Goal: Task Accomplishment & Management: Manage account settings

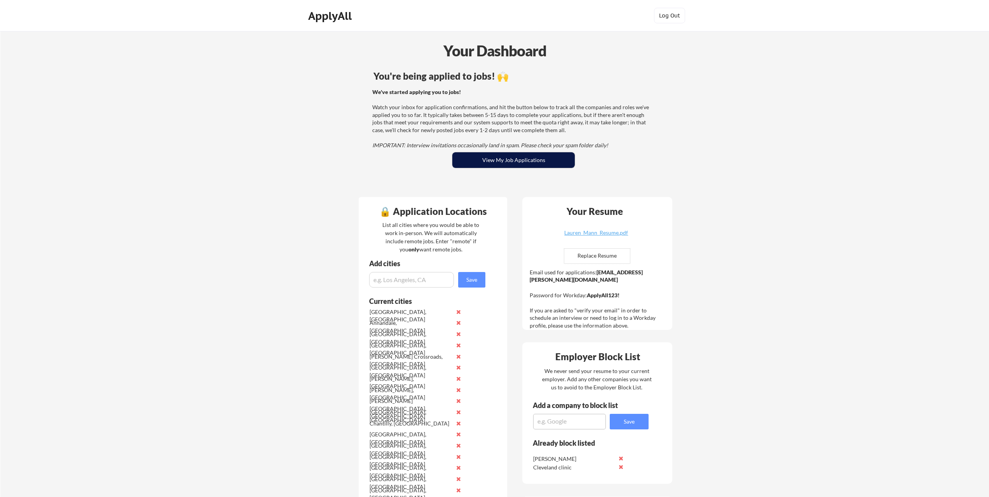
click at [526, 163] on button "View My Job Applications" at bounding box center [513, 160] width 122 height 16
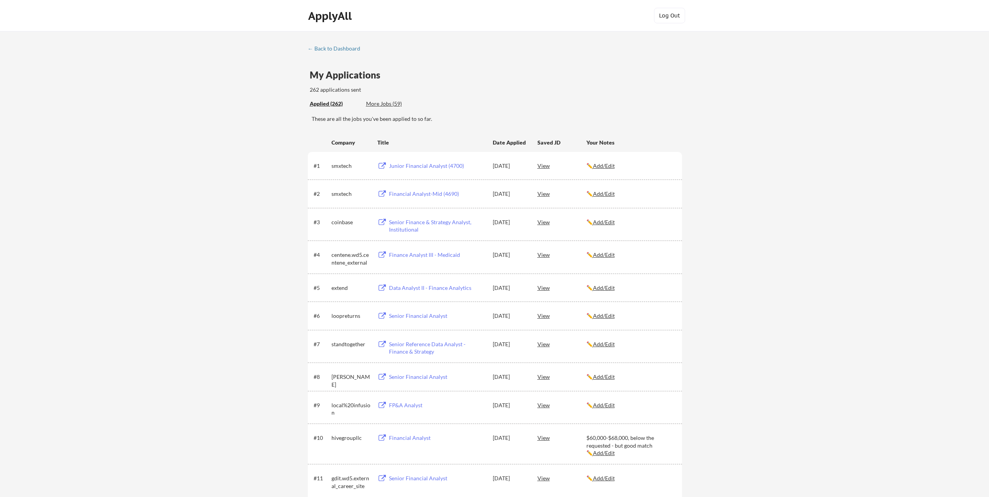
click at [420, 168] on div "Junior Financial Analyst (4700)" at bounding box center [437, 166] width 96 height 8
click at [387, 105] on div "More Jobs (59)" at bounding box center [394, 104] width 57 height 8
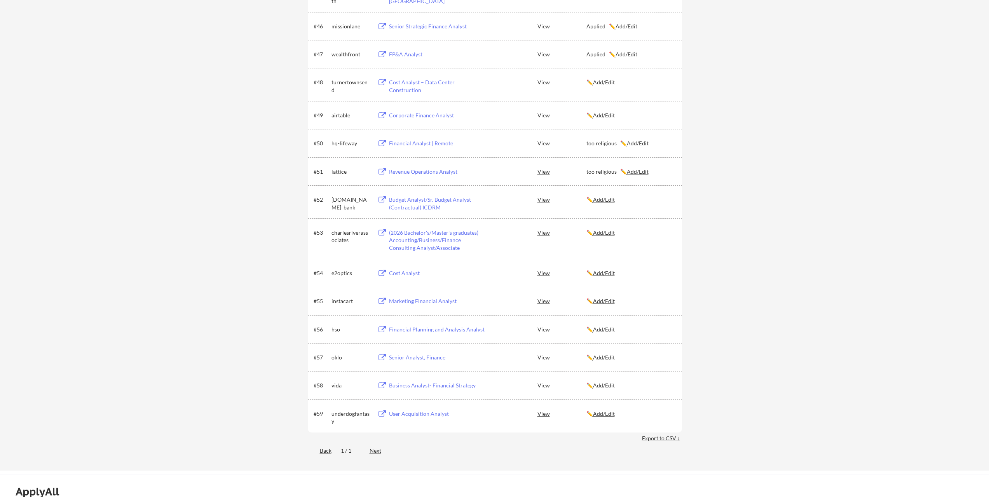
scroll to position [1554, 0]
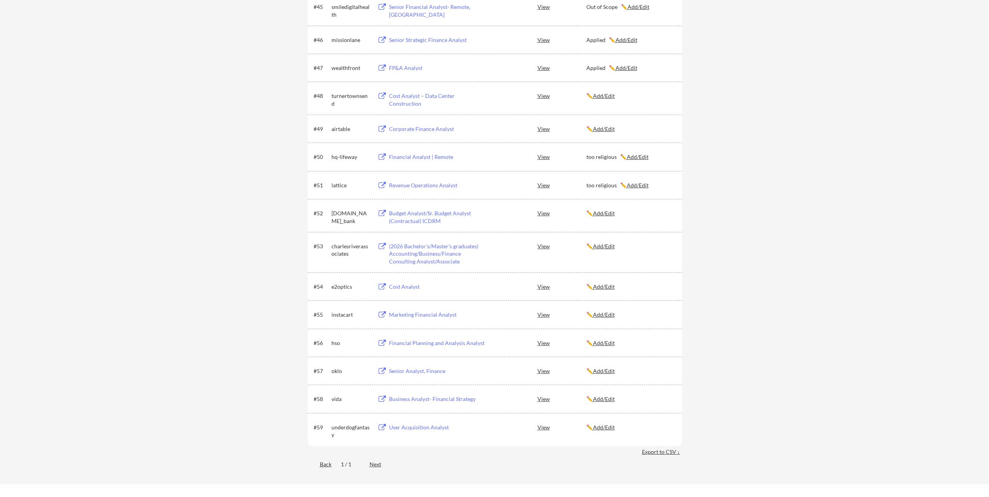
click at [429, 217] on div "Budget Analyst/Sr. Budget Analyst (Contractual) ICDRM" at bounding box center [437, 216] width 96 height 15
click at [608, 216] on u "Add/Edit" at bounding box center [604, 213] width 22 height 7
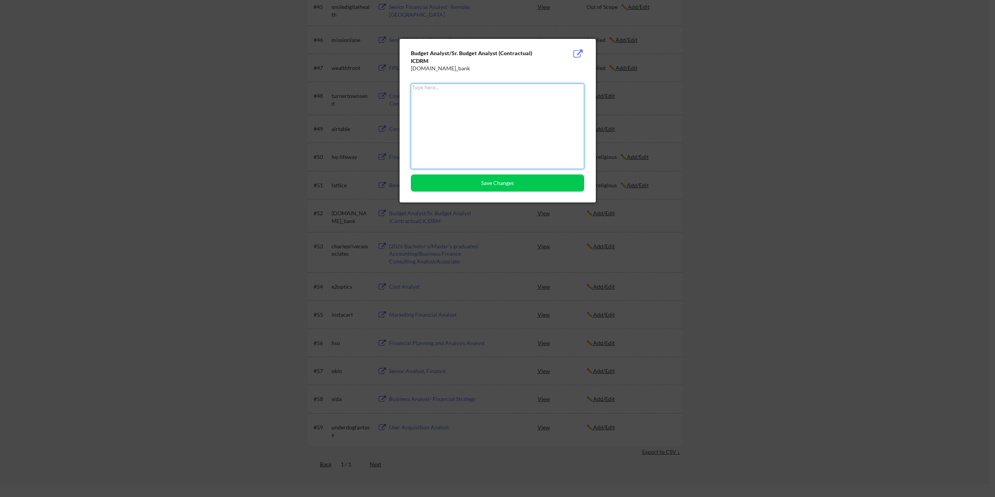
click at [508, 124] on textarea at bounding box center [497, 126] width 173 height 85
type textarea "Closed"
click at [499, 183] on button "Save Changes" at bounding box center [497, 182] width 173 height 17
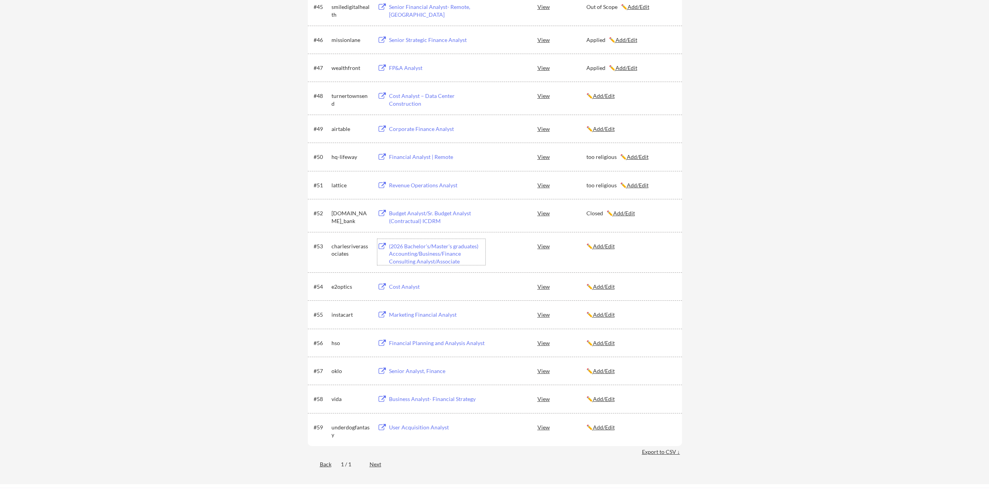
click at [440, 246] on div "(2026 Bachelor's/Master's graduates) Accounting/Business/Finance Consulting Ana…" at bounding box center [437, 253] width 96 height 23
click at [398, 284] on div "Cost Analyst" at bounding box center [437, 287] width 96 height 8
click at [598, 283] on u "Add/Edit" at bounding box center [604, 286] width 22 height 7
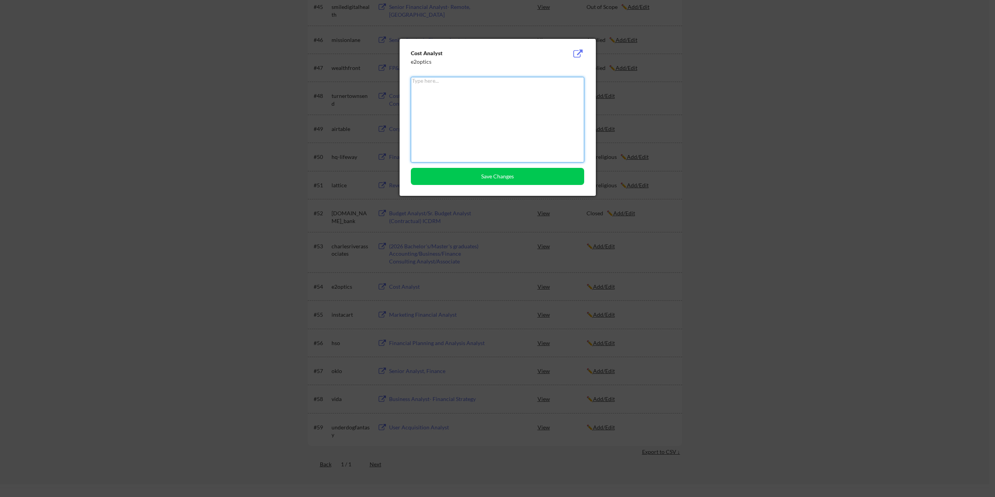
click at [479, 109] on textarea at bounding box center [497, 119] width 173 height 85
type textarea "Out of scope - in Construction"
click at [484, 173] on button "Save Changes" at bounding box center [497, 176] width 173 height 17
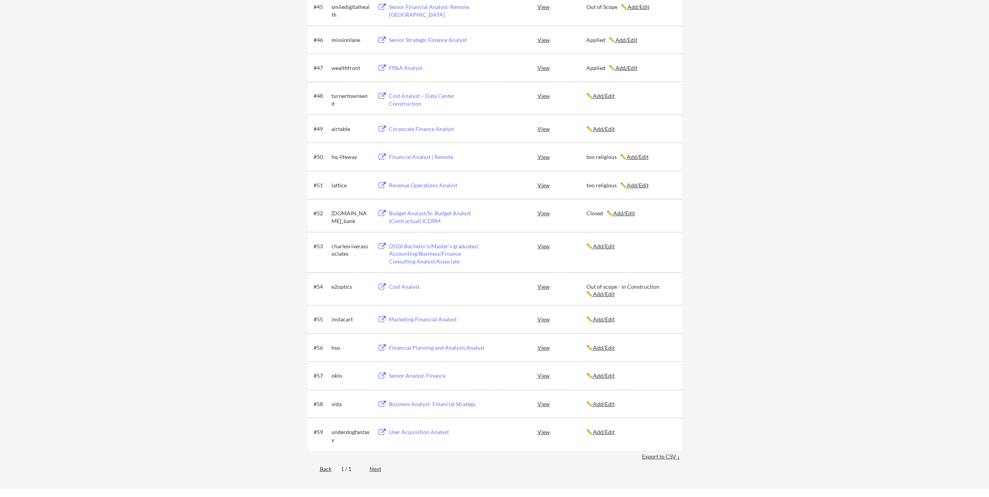
click at [438, 252] on div "(2026 Bachelor's/Master's graduates) Accounting/Business/Finance Consulting Ana…" at bounding box center [437, 253] width 96 height 23
click at [604, 250] on div "✏️ Add/Edit" at bounding box center [630, 246] width 89 height 8
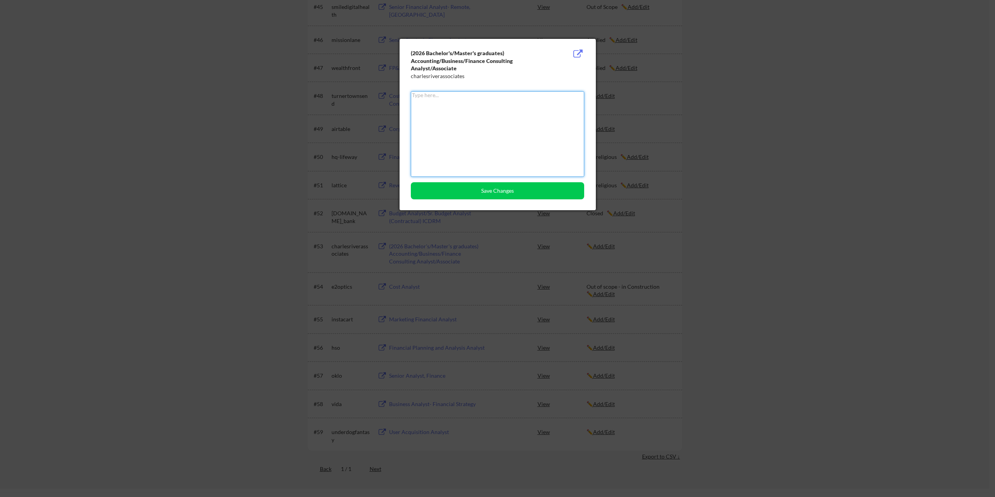
click at [503, 124] on textarea at bounding box center [497, 133] width 173 height 85
type textarea "For recent grads only"
click at [491, 187] on button "Save Changes" at bounding box center [497, 190] width 173 height 17
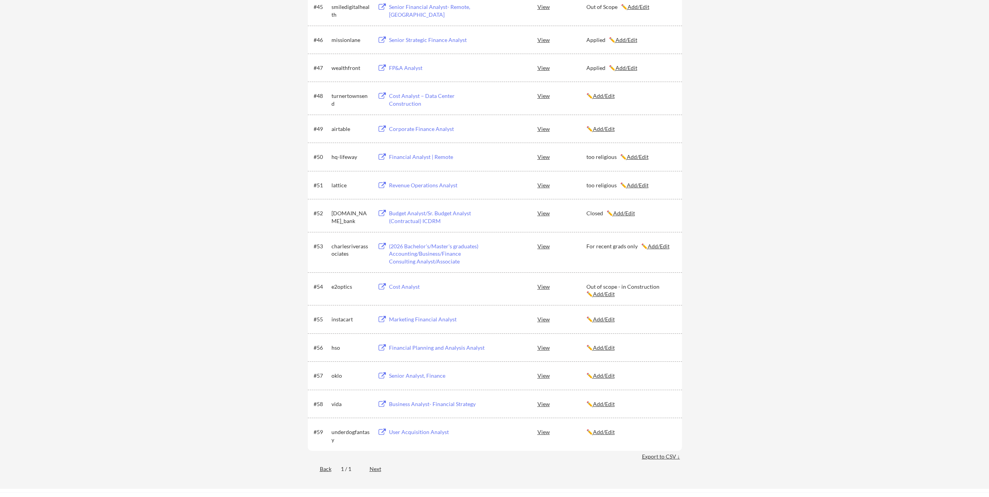
click at [437, 321] on div "Marketing Financial Analyst" at bounding box center [437, 320] width 96 height 8
click at [610, 319] on u "Add/Edit" at bounding box center [604, 319] width 22 height 7
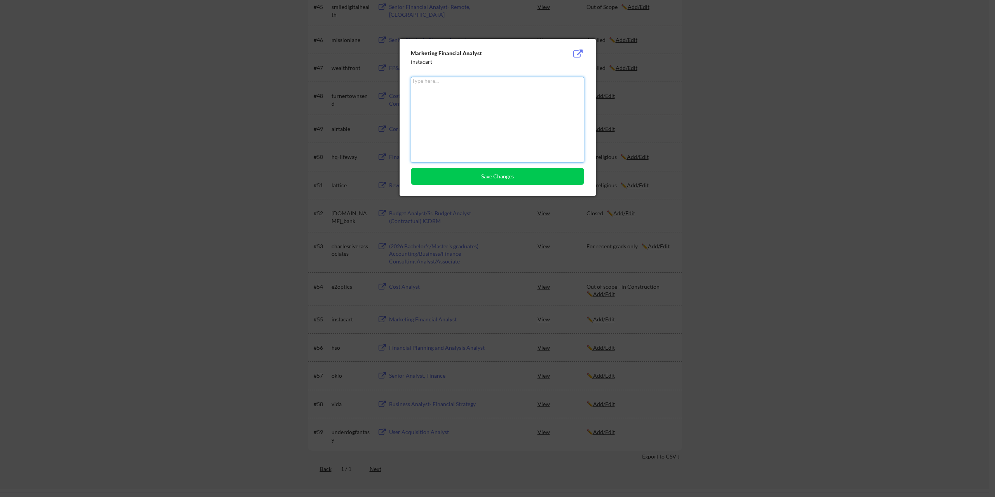
click at [532, 149] on textarea at bounding box center [497, 119] width 173 height 85
type textarea "Applied"
click at [490, 180] on button "Save Changes" at bounding box center [497, 176] width 173 height 17
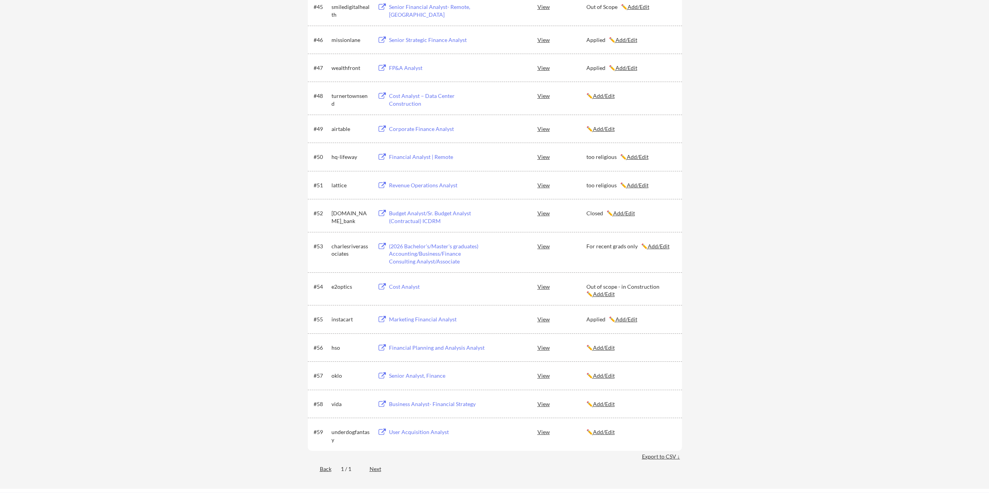
click at [455, 347] on div "Financial Planning and Analysis Analyst" at bounding box center [437, 348] width 96 height 8
click at [607, 344] on u "Add/Edit" at bounding box center [604, 347] width 22 height 7
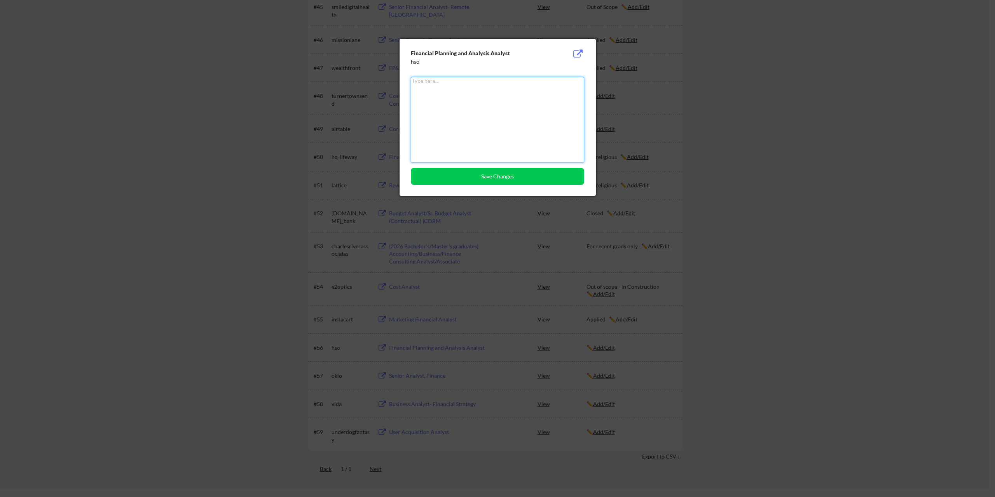
click at [472, 98] on textarea at bounding box center [497, 119] width 173 height 85
type textarea "Applied"
click at [505, 178] on button "Save Changes" at bounding box center [497, 176] width 173 height 17
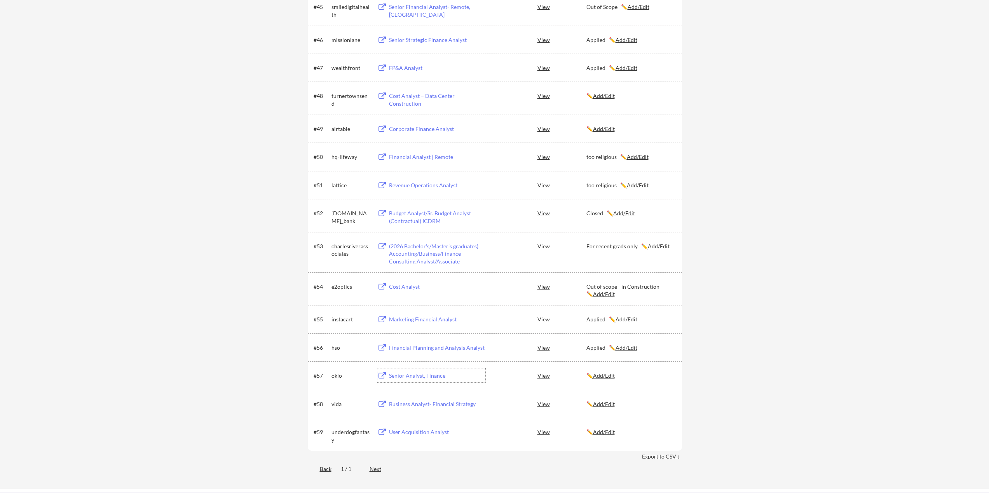
click at [413, 373] on div "Senior Analyst, Finance" at bounding box center [437, 376] width 96 height 8
click at [604, 378] on u "Add/Edit" at bounding box center [604, 375] width 22 height 7
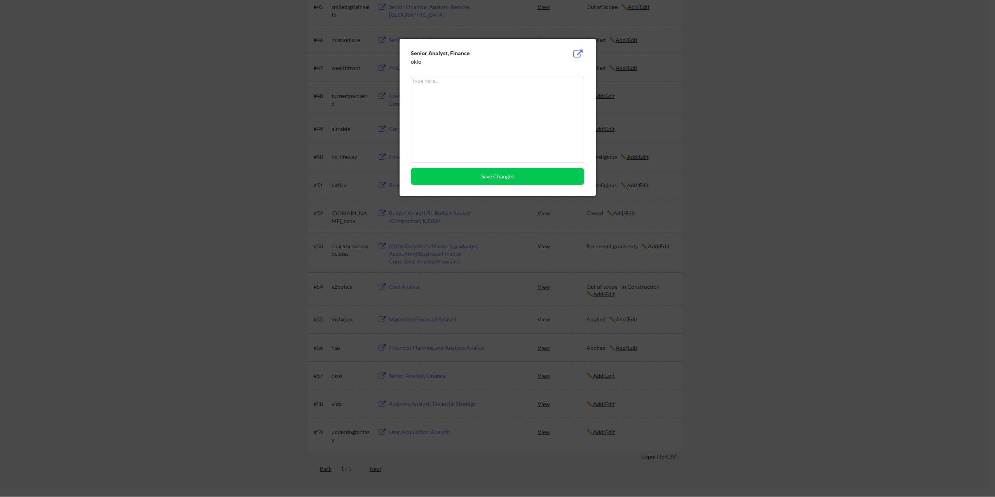
click at [507, 66] on div "Senior Analyst, Finance oklo Save Changes" at bounding box center [497, 117] width 196 height 157
click at [504, 88] on textarea at bounding box center [497, 119] width 173 height 85
type textarea "Applied"
click at [496, 168] on button "Save Changes" at bounding box center [497, 176] width 173 height 17
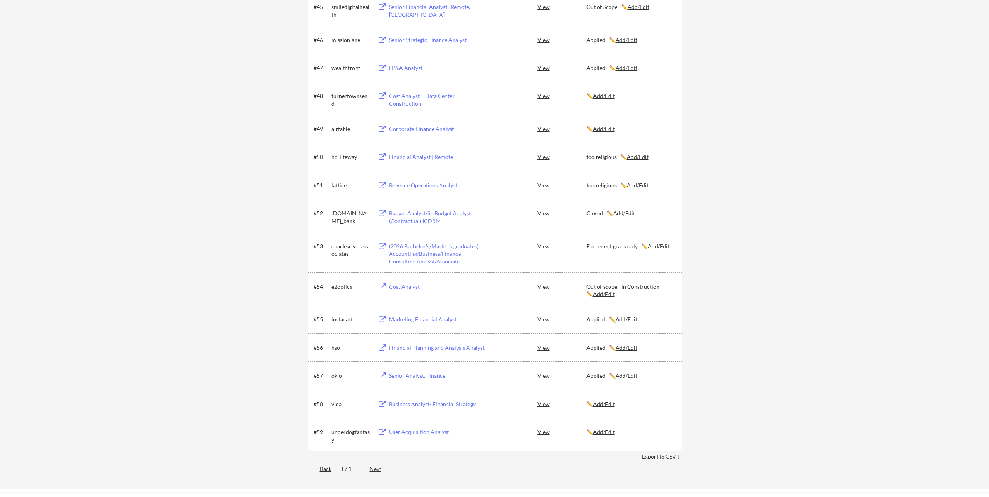
click at [434, 402] on div "Business Analyst- Financial Strategy" at bounding box center [437, 404] width 96 height 8
click at [606, 404] on u "Add/Edit" at bounding box center [604, 404] width 22 height 7
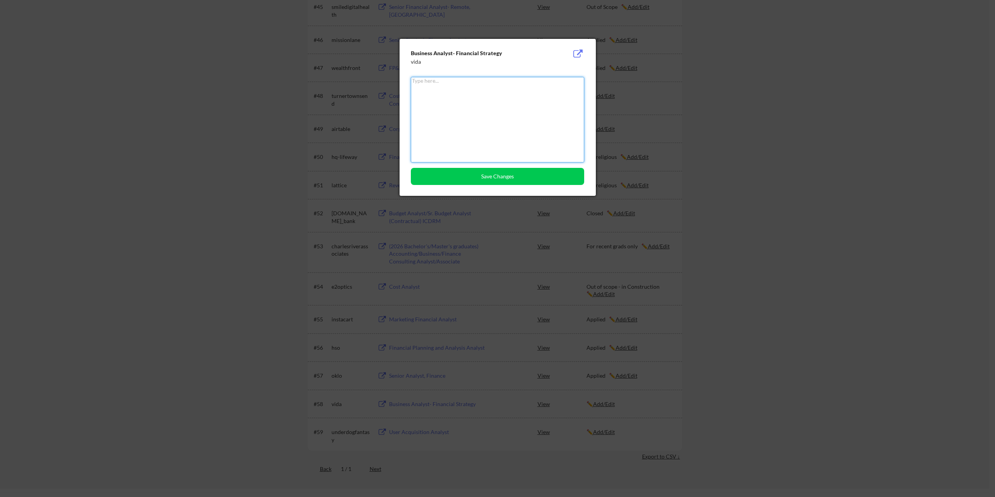
click at [486, 124] on textarea at bounding box center [497, 119] width 173 height 85
type textarea "Out of Scope"
click at [500, 184] on button "Save Changes" at bounding box center [497, 176] width 173 height 17
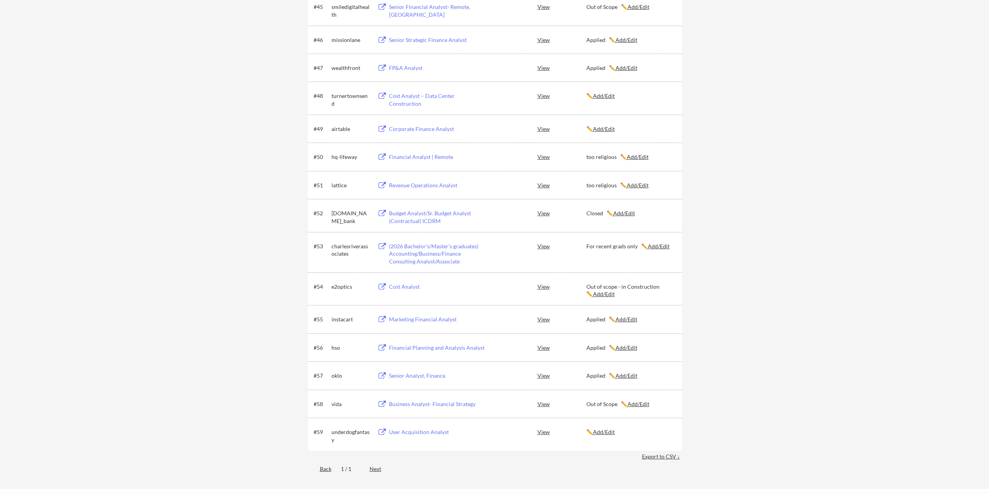
click at [425, 433] on div "User Acquisition Analyst" at bounding box center [437, 432] width 96 height 8
click at [605, 432] on u "Add/Edit" at bounding box center [604, 432] width 22 height 7
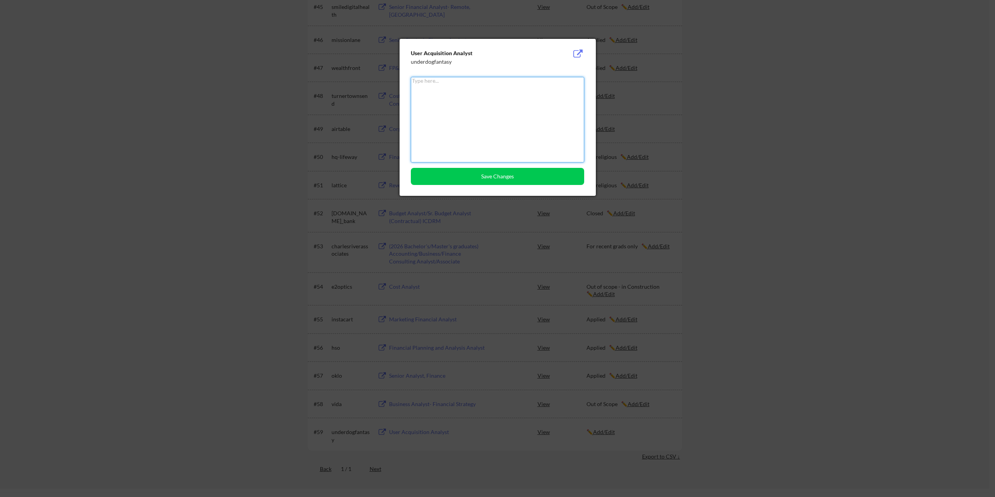
click at [520, 145] on textarea at bounding box center [497, 119] width 173 height 85
type textarea "Out of Scope"
click at [511, 177] on button "Save Changes" at bounding box center [497, 176] width 173 height 17
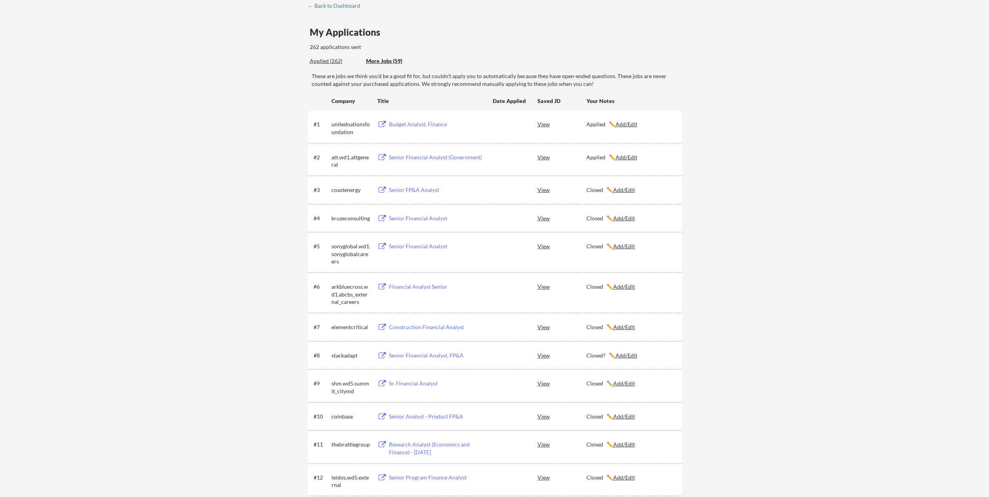
scroll to position [0, 0]
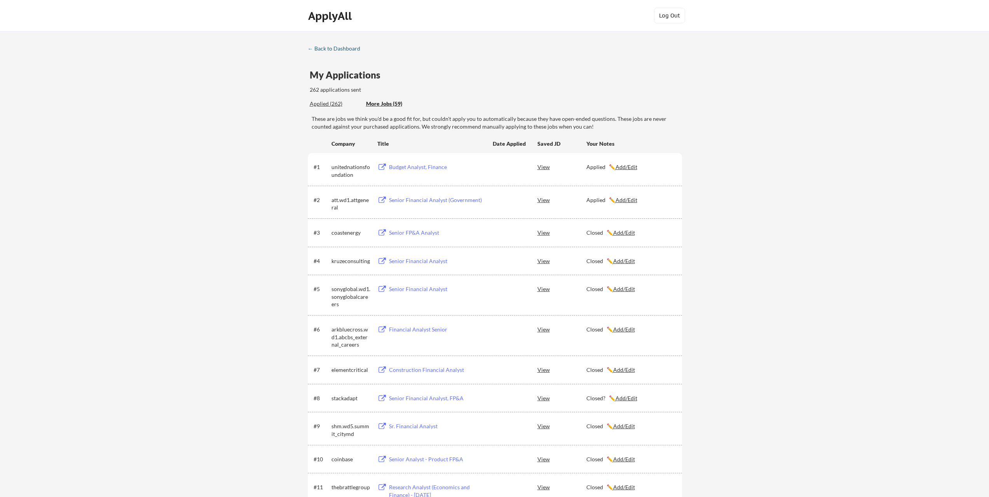
click at [323, 50] on div "← Back to Dashboard" at bounding box center [337, 48] width 58 height 5
